Goal: Information Seeking & Learning: Learn about a topic

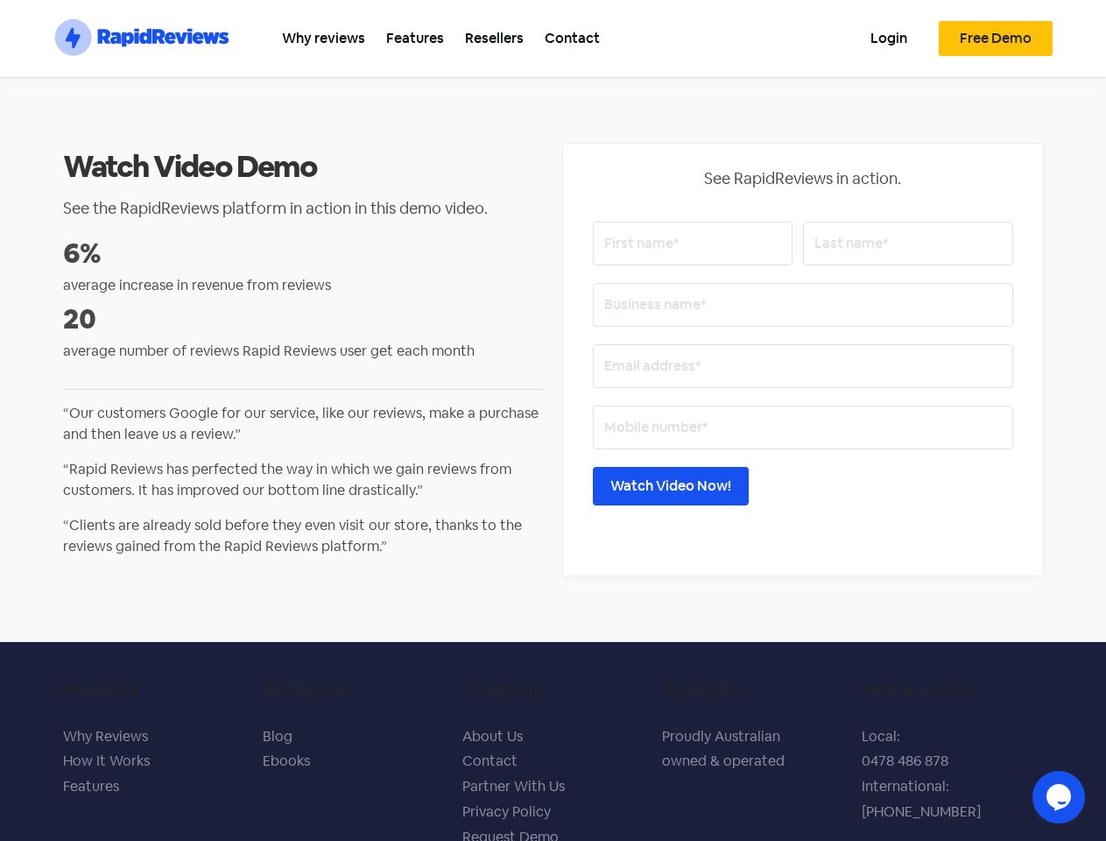
click at [1084, 23] on section ".st0{fill:#1652F0;} .st1{fill:none;} .st2{opacity:0.3;fill-rule:evenodd;clip-ru…" at bounding box center [553, 39] width 1106 height 78
click at [1059, 797] on icon "$i18n('chat', 'chat_widget')" at bounding box center [1059, 797] width 25 height 26
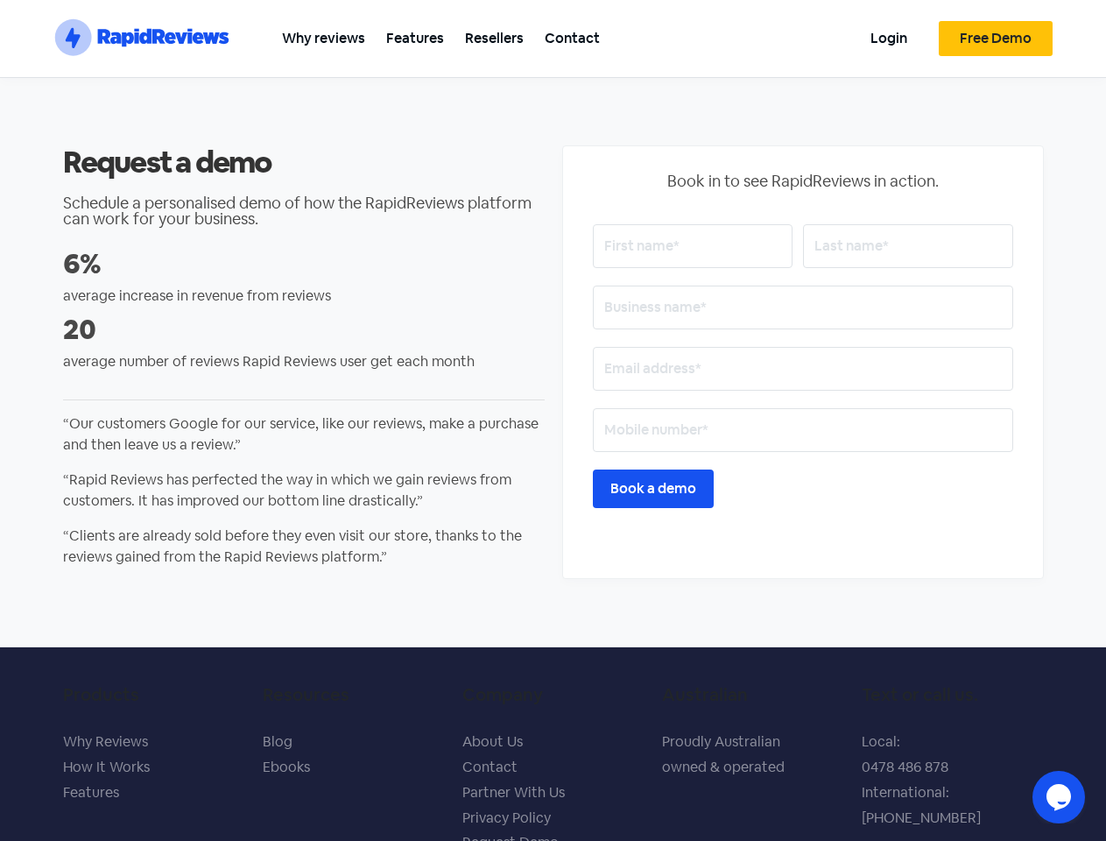
click at [1084, 23] on section ".st0{fill:#1652F0;} .st1{fill:none;} .st2{opacity:0.3;fill-rule:evenodd;clip-ru…" at bounding box center [553, 39] width 1106 height 78
click at [1059, 797] on icon "$i18n('chat', 'chat_widget')" at bounding box center [1059, 797] width 25 height 26
